Goal: Task Accomplishment & Management: Complete application form

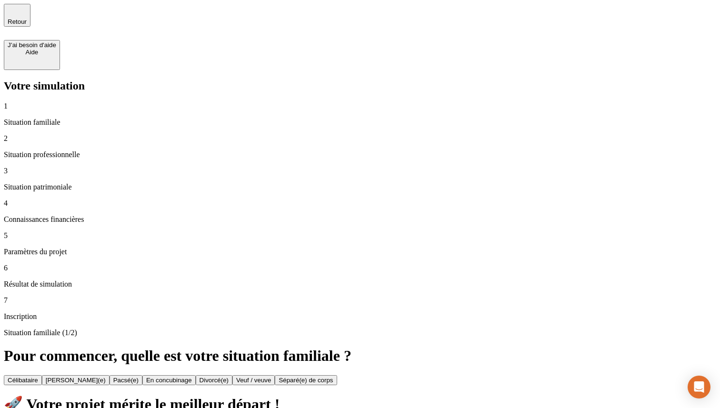
click at [38, 377] on div "Célibataire" at bounding box center [23, 380] width 30 height 7
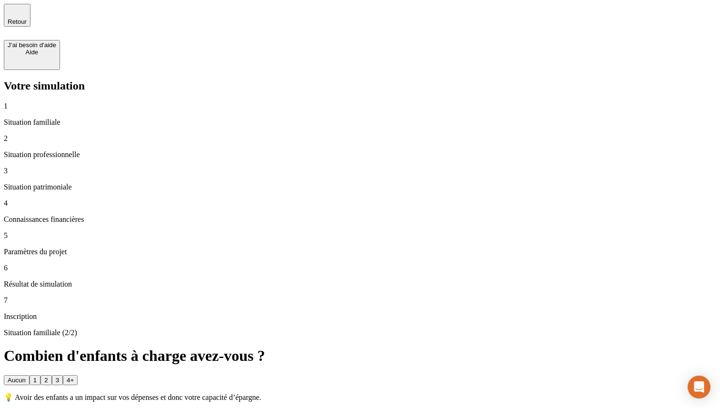
click at [40, 375] on button "1" at bounding box center [35, 380] width 11 height 10
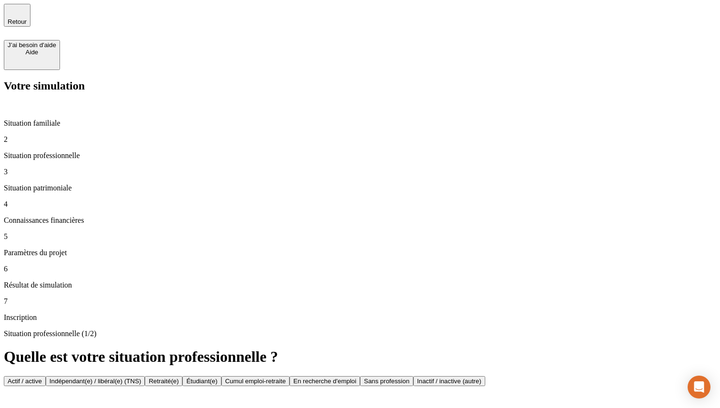
click at [179, 378] on div "Retraité(e)" at bounding box center [164, 381] width 30 height 7
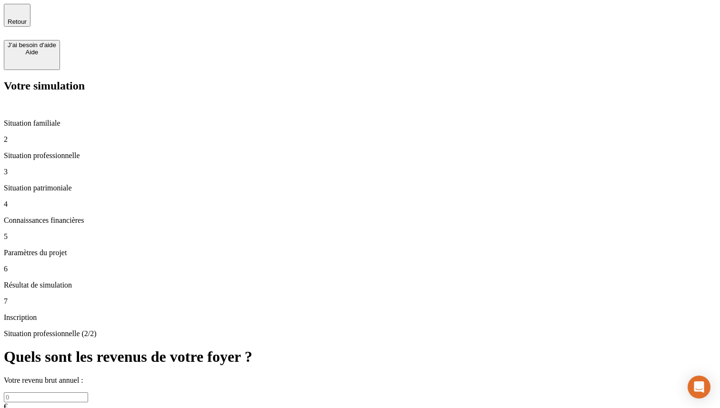
click at [88, 392] on input "text" at bounding box center [46, 397] width 84 height 10
type input "37 000"
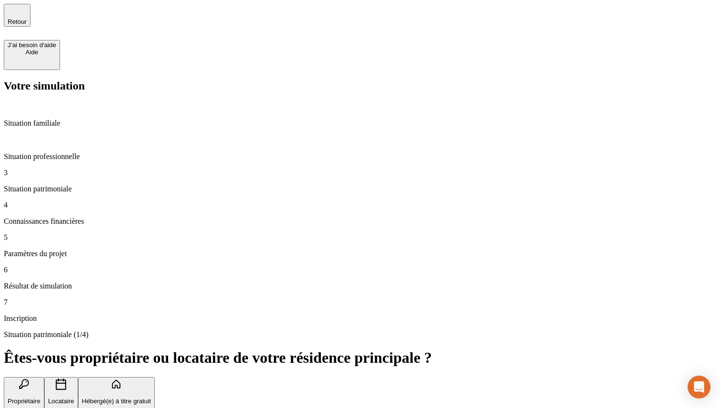
click at [40, 398] on p "Propriétaire" at bounding box center [24, 401] width 33 height 7
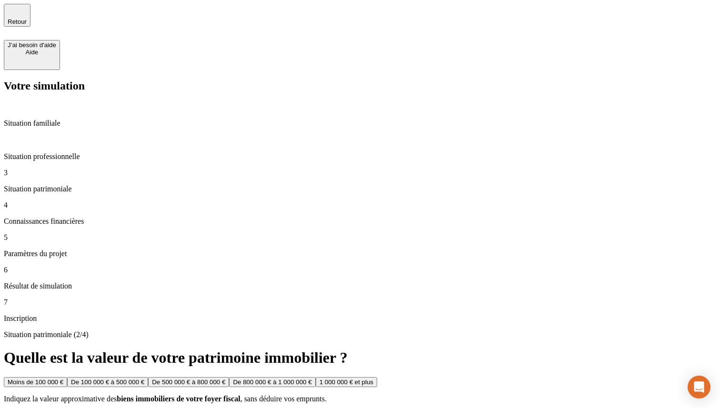
click at [148, 377] on button "De 100 000 € à 500 000 €" at bounding box center [107, 382] width 81 height 10
click at [222, 377] on button "De 100 000 € à 500 000 €" at bounding box center [181, 382] width 81 height 10
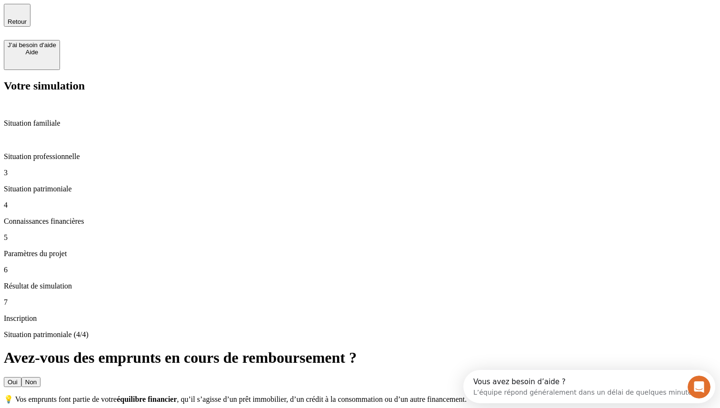
click at [40, 377] on button "Non" at bounding box center [30, 382] width 19 height 10
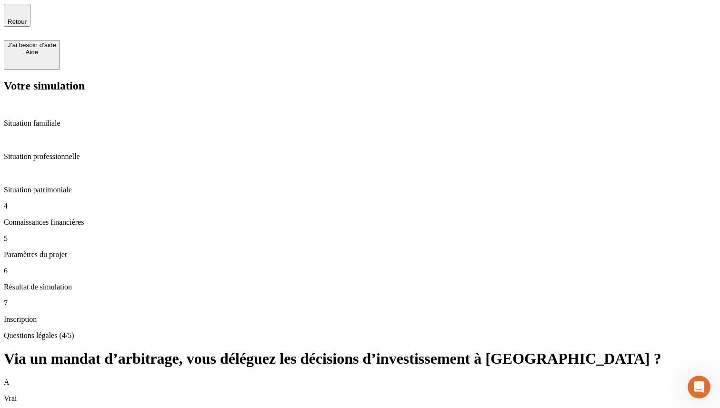
click at [503, 378] on div "A Vrai" at bounding box center [360, 390] width 713 height 25
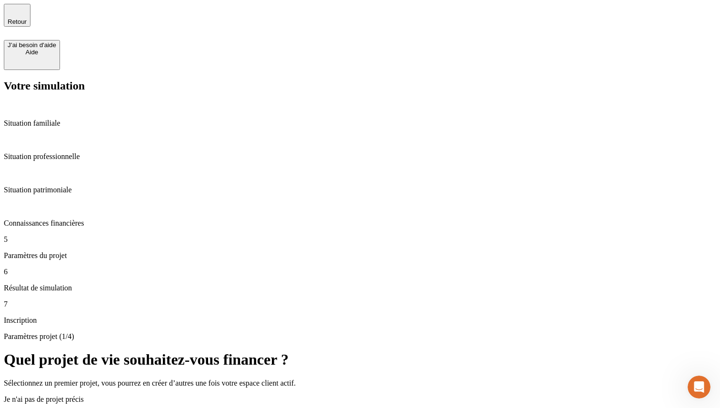
scroll to position [95, 0]
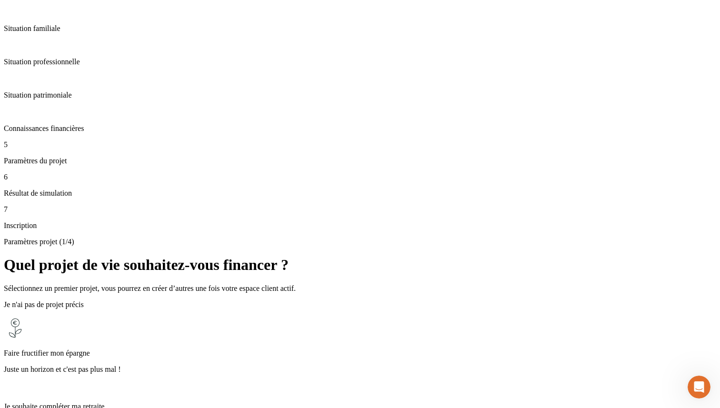
click at [355, 365] on p "Juste un horizon et c'est pas plus mal !" at bounding box center [360, 369] width 713 height 9
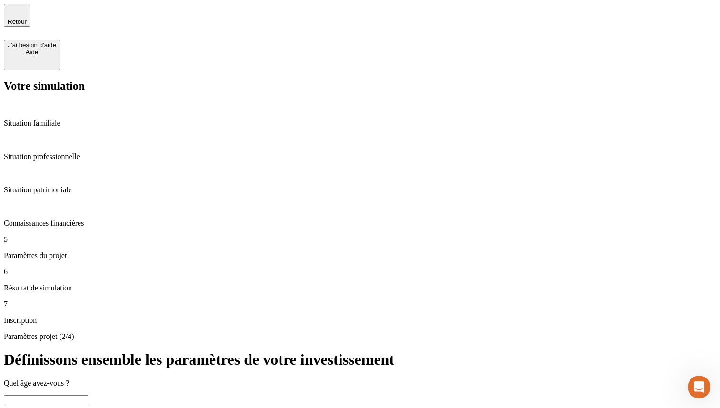
click at [88, 395] on input "text" at bounding box center [46, 400] width 84 height 10
type input "25"
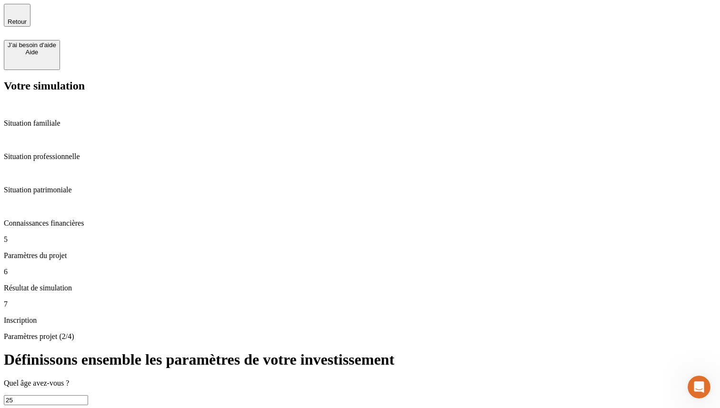
type input "40"
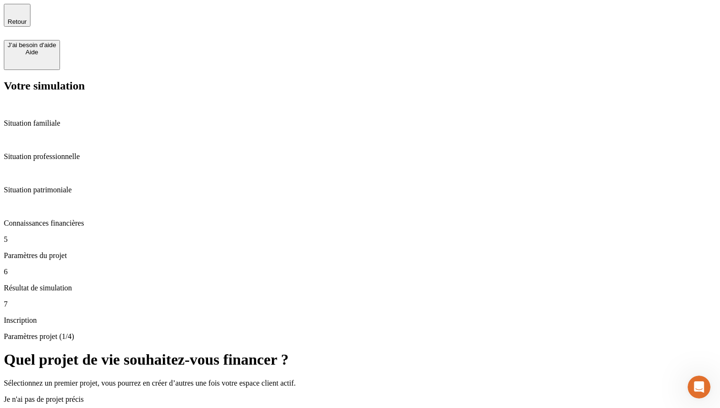
scroll to position [95, 0]
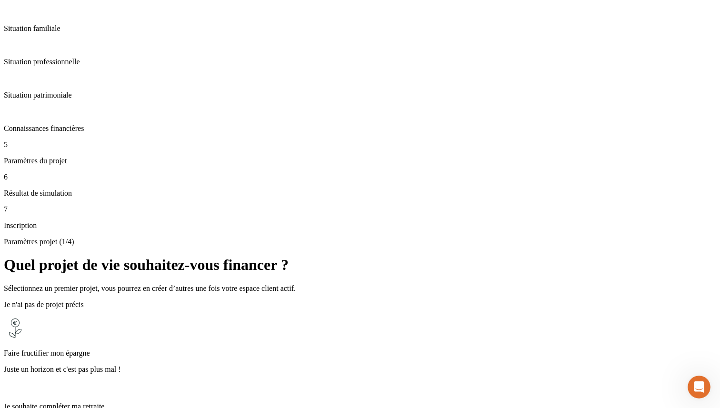
scroll to position [39, 0]
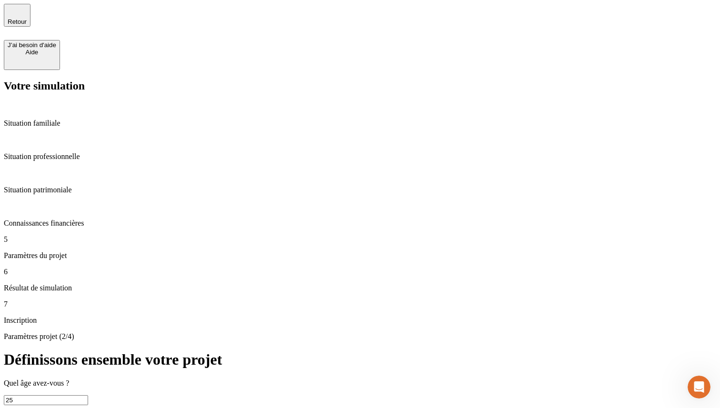
click at [88, 395] on input "25" at bounding box center [46, 400] width 84 height 10
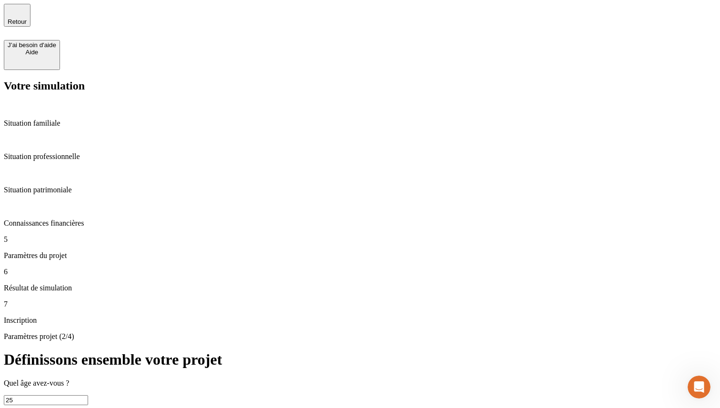
type input "20 000"
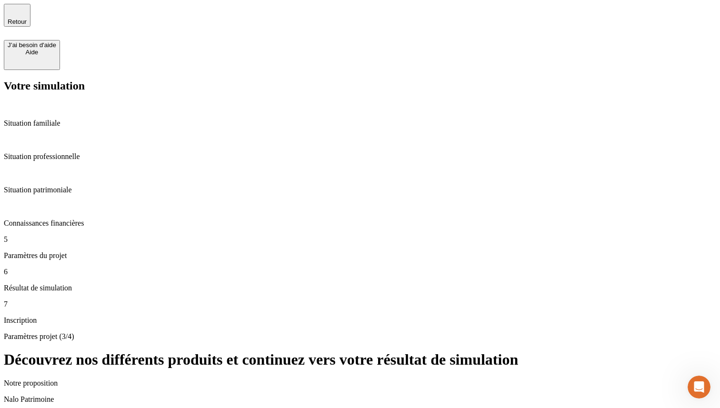
click at [91, 219] on p "Connaissances financières" at bounding box center [360, 223] width 713 height 9
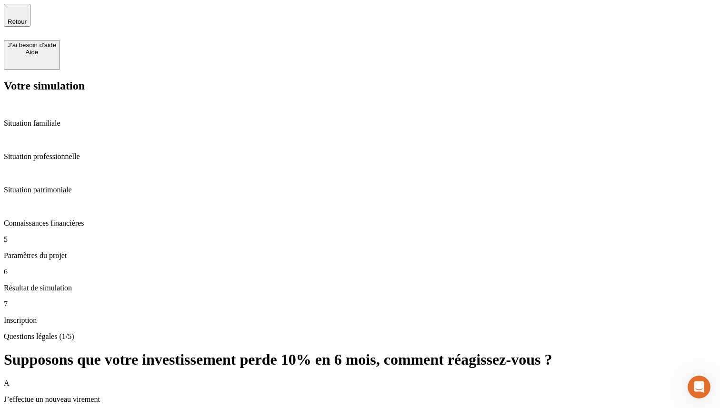
click at [86, 186] on p "Situation patrimoniale" at bounding box center [360, 190] width 713 height 9
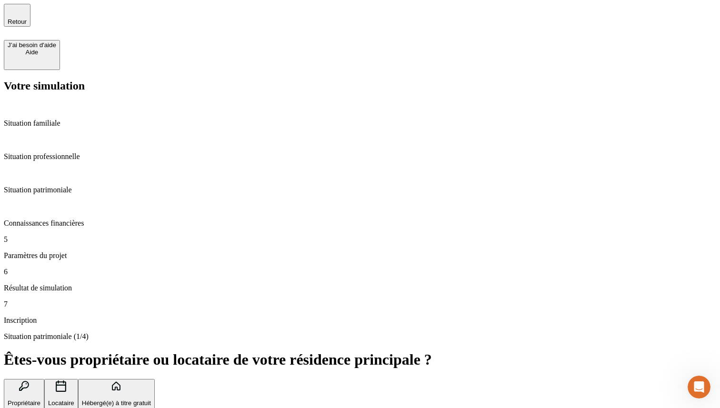
click at [85, 152] on p "Situation professionnelle" at bounding box center [360, 156] width 713 height 9
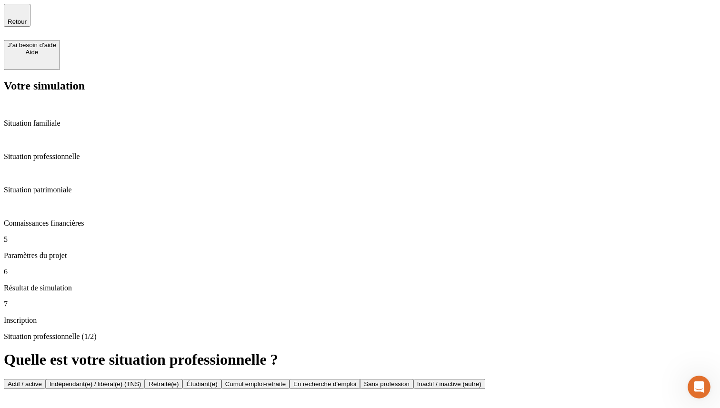
click at [46, 379] on button "Actif / active" at bounding box center [25, 384] width 42 height 10
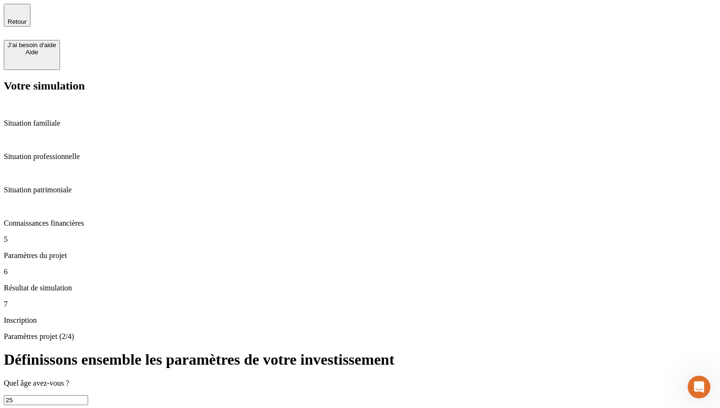
type input "40"
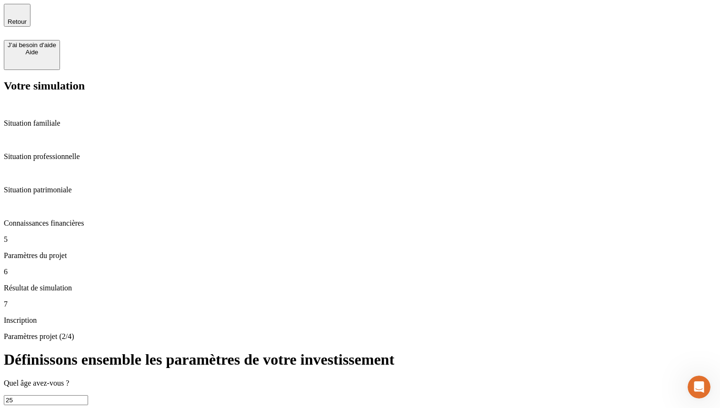
type input "50"
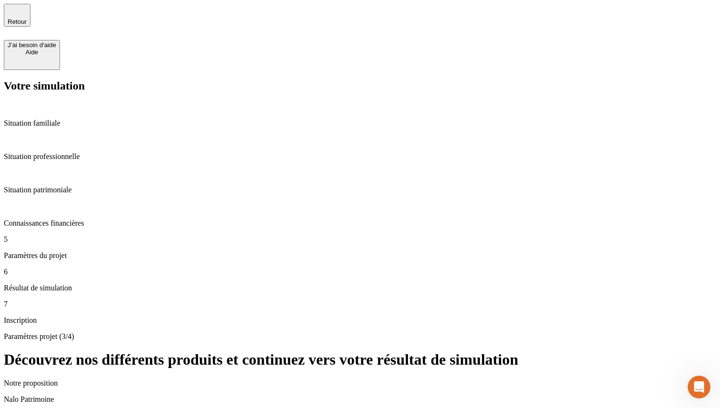
click at [23, 18] on div "Retour" at bounding box center [17, 15] width 19 height 20
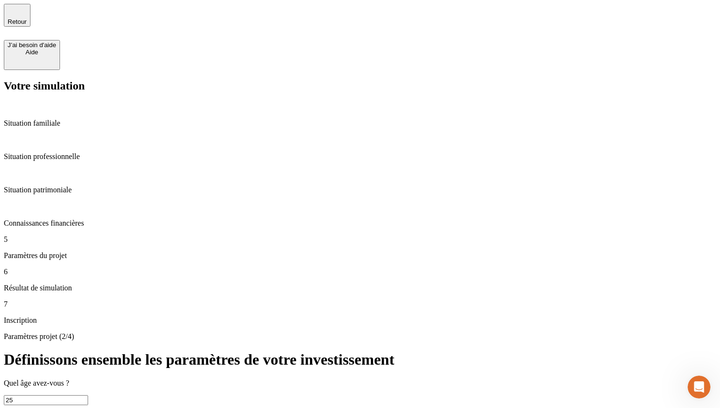
click at [23, 18] on div "Retour" at bounding box center [17, 15] width 19 height 20
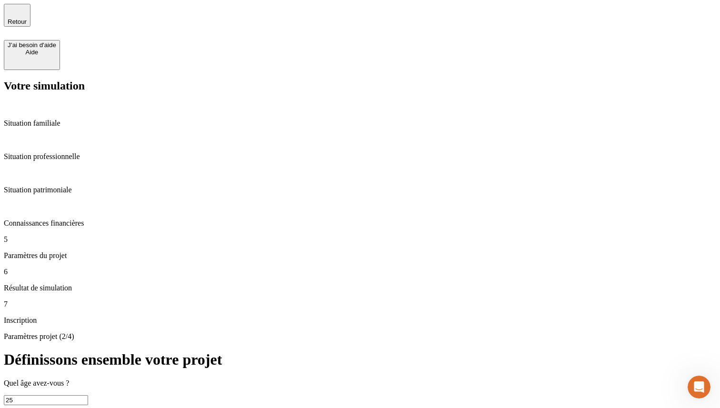
click at [88, 395] on input "25" at bounding box center [46, 400] width 84 height 10
type input "64"
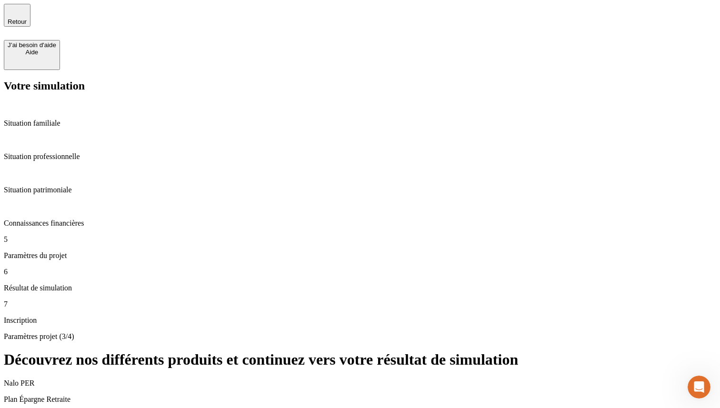
click at [19, 14] on icon "button" at bounding box center [17, 11] width 7 height 7
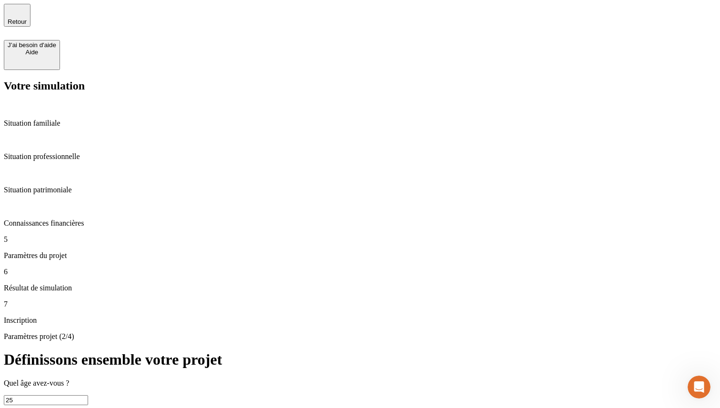
click at [78, 119] on p "Situation familiale" at bounding box center [360, 123] width 713 height 9
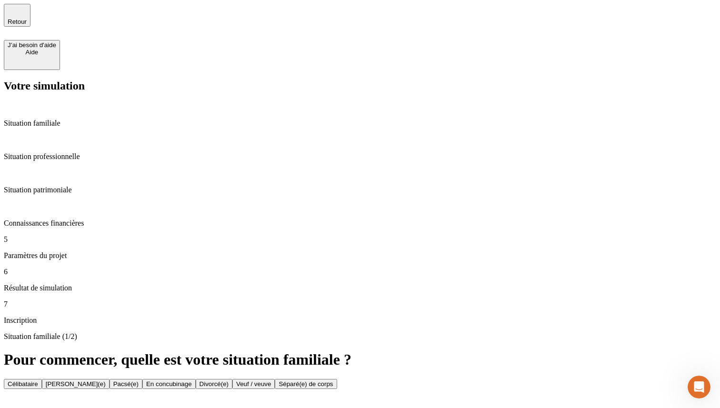
click at [89, 152] on p "Situation professionnelle" at bounding box center [360, 156] width 713 height 9
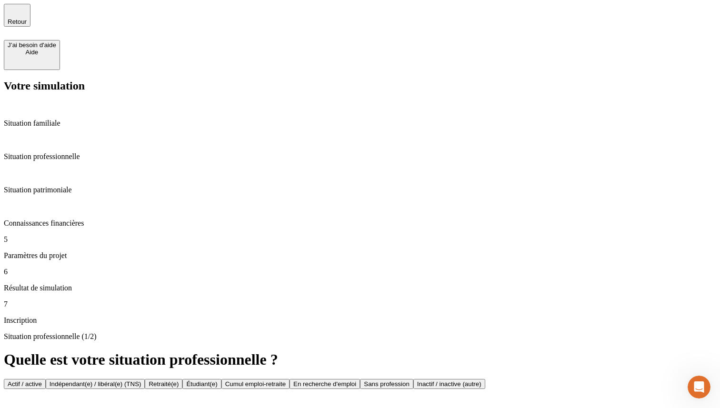
click at [62, 186] on p "Situation patrimoniale" at bounding box center [360, 190] width 713 height 9
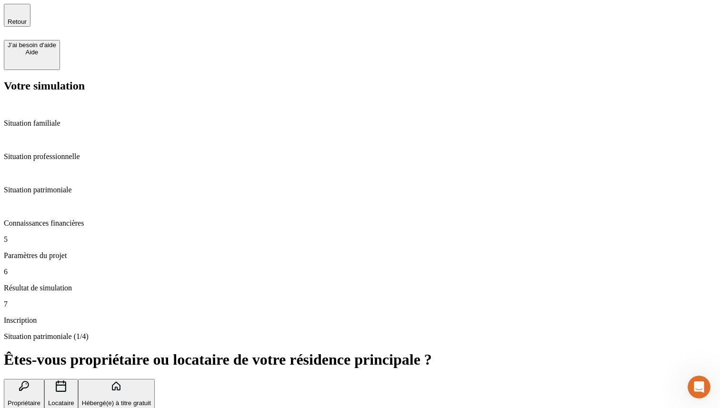
click at [63, 152] on p "Situation professionnelle" at bounding box center [360, 156] width 713 height 9
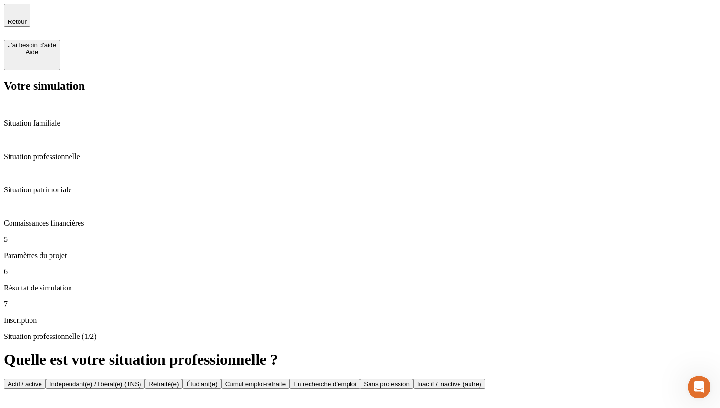
click at [42, 381] on div "Actif / active" at bounding box center [25, 384] width 34 height 7
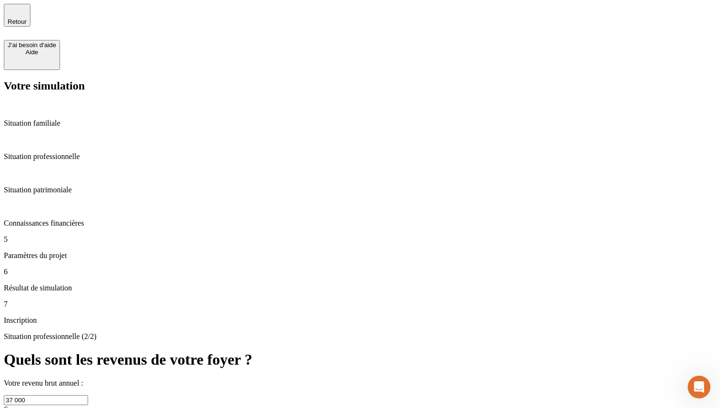
click at [88, 395] on input "37 000" at bounding box center [46, 400] width 84 height 10
type input "5"
type input "60 000"
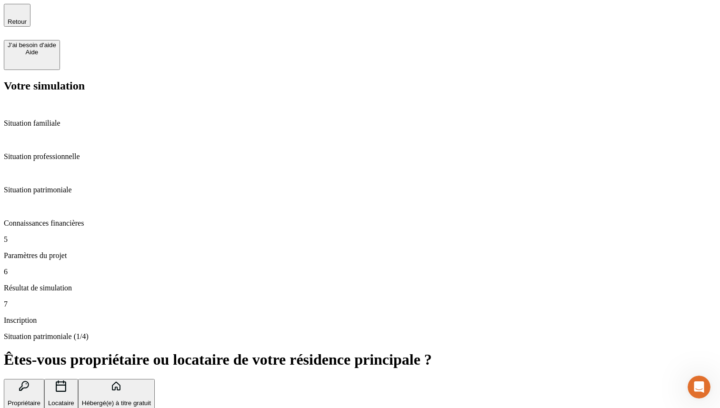
click at [664, 332] on div "Situation patrimoniale (1/4) Êtes-vous propriétaire ou locataire de votre résid…" at bounding box center [360, 378] width 713 height 92
